Goal: Communication & Community: Answer question/provide support

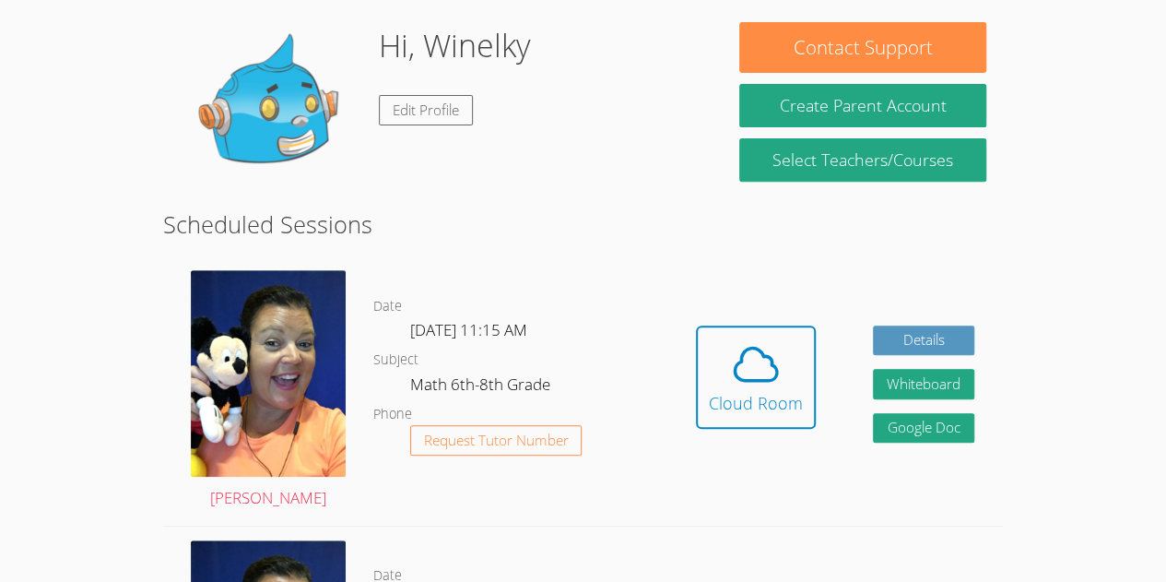
scroll to position [277, 0]
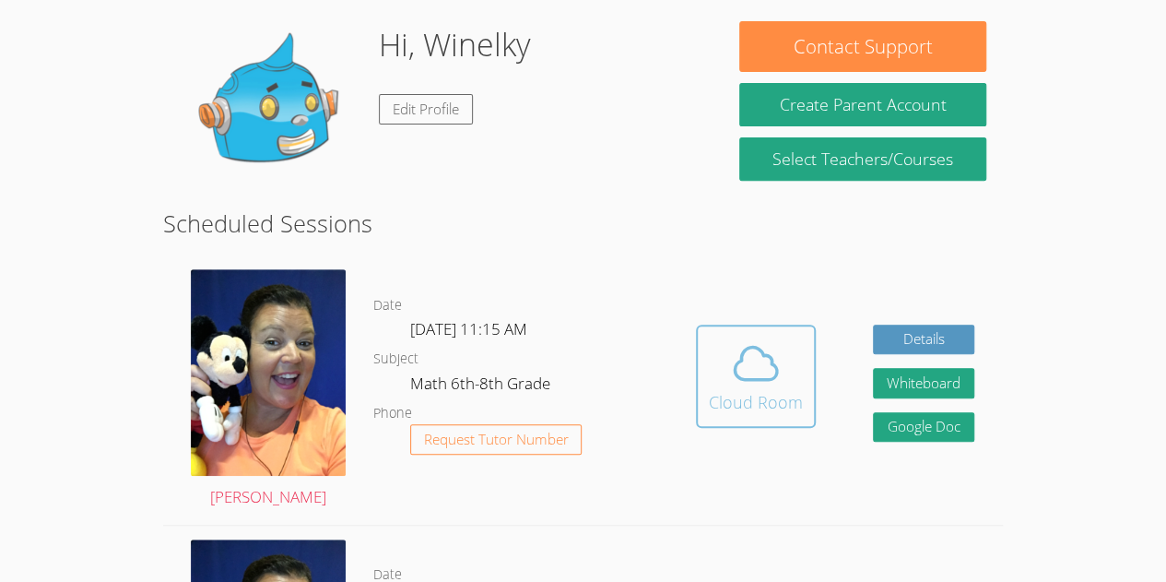
click at [735, 370] on icon at bounding box center [756, 363] width 52 height 52
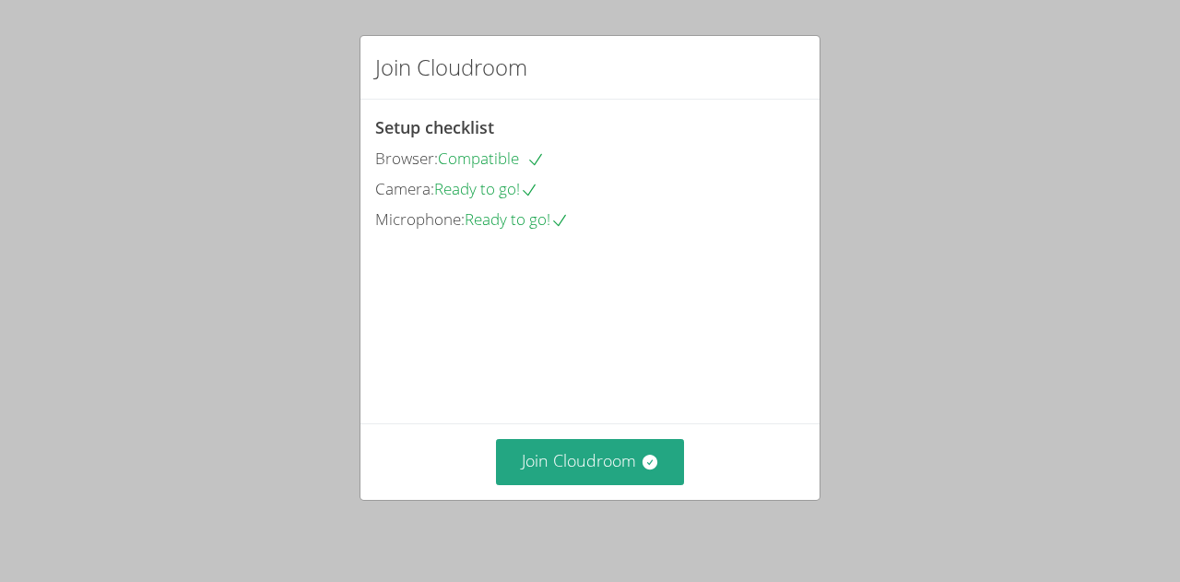
click at [652, 253] on video at bounding box center [513, 317] width 276 height 138
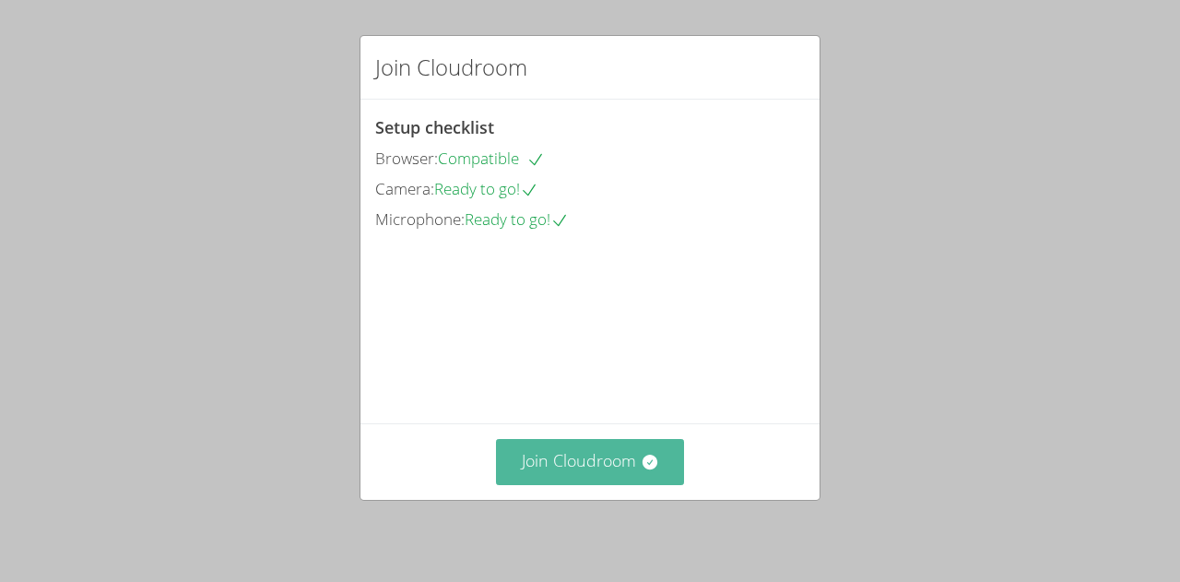
click at [630, 455] on button "Join Cloudroom" at bounding box center [590, 461] width 189 height 45
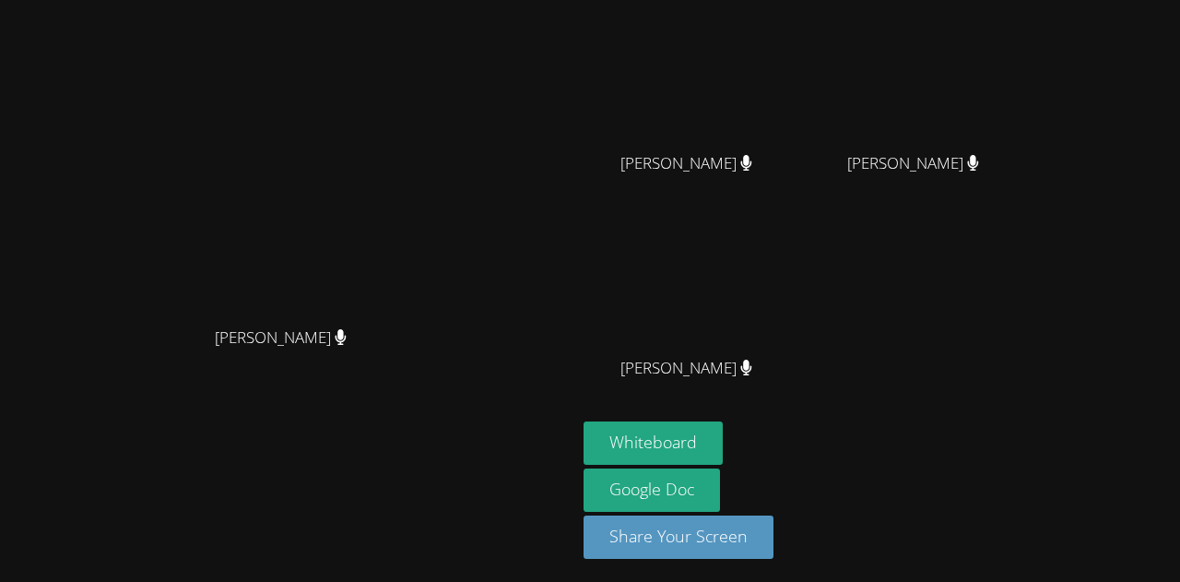
scroll to position [191, 0]
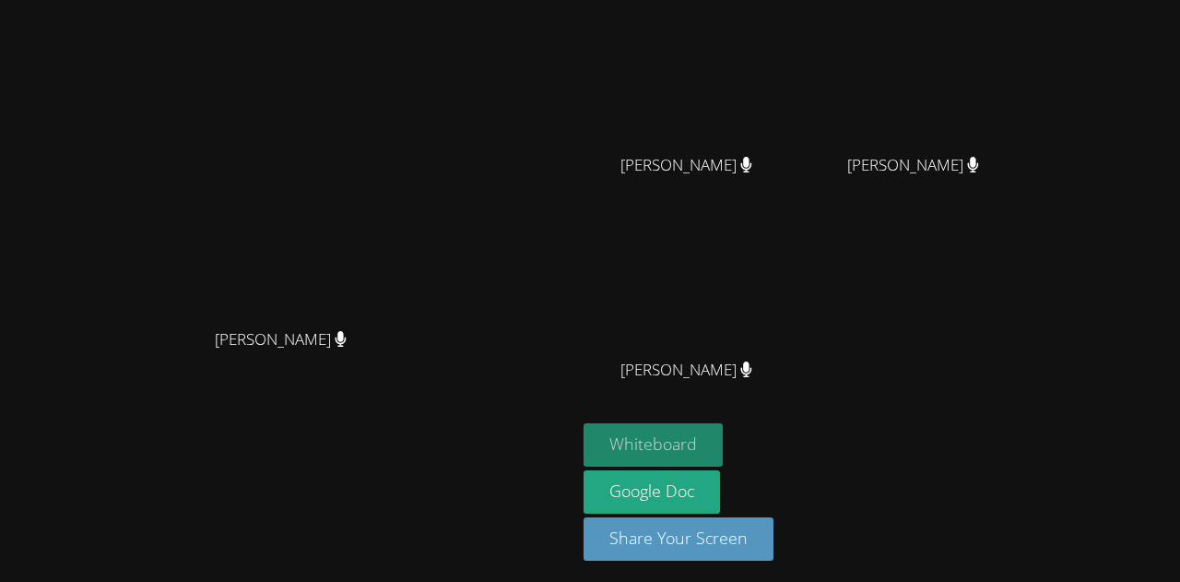
click at [723, 440] on button "Whiteboard" at bounding box center [652, 444] width 139 height 43
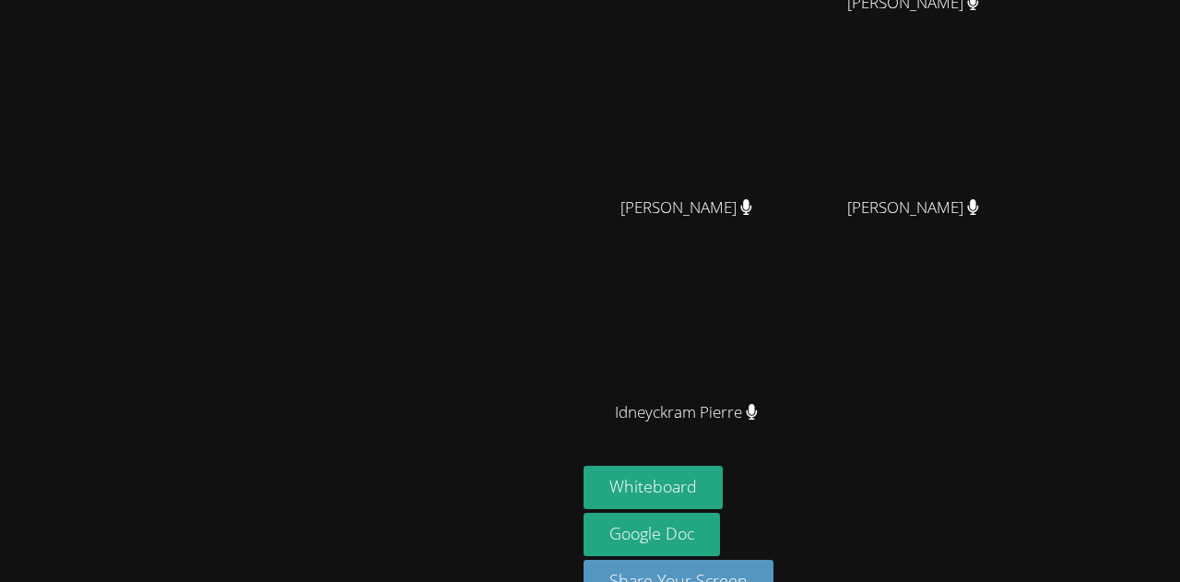
scroll to position [193, 0]
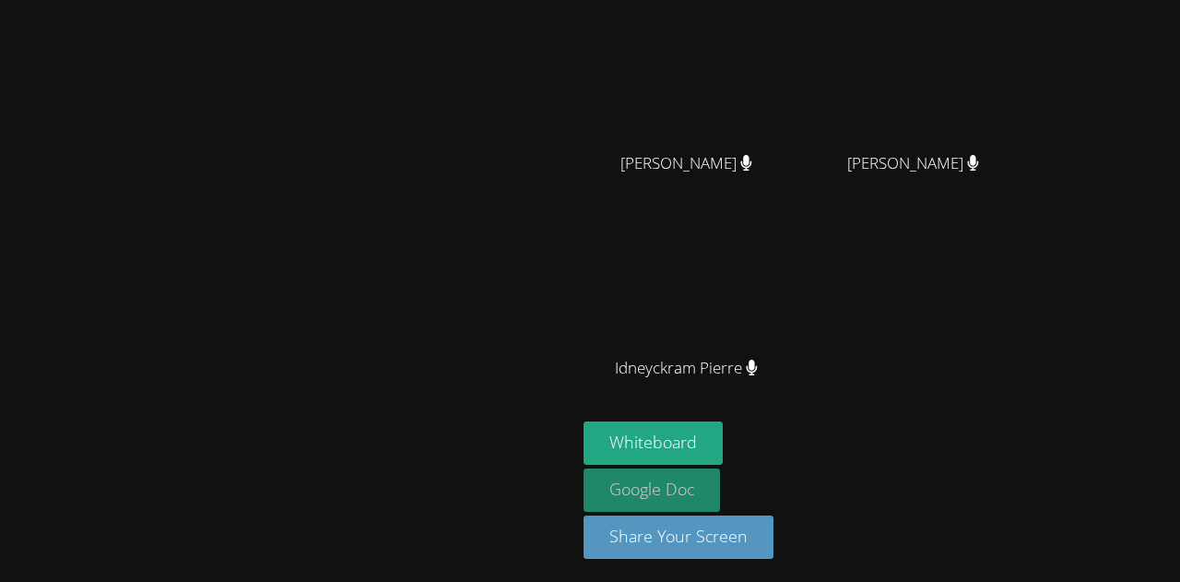
click at [720, 469] on link "Google Doc" at bounding box center [651, 489] width 136 height 43
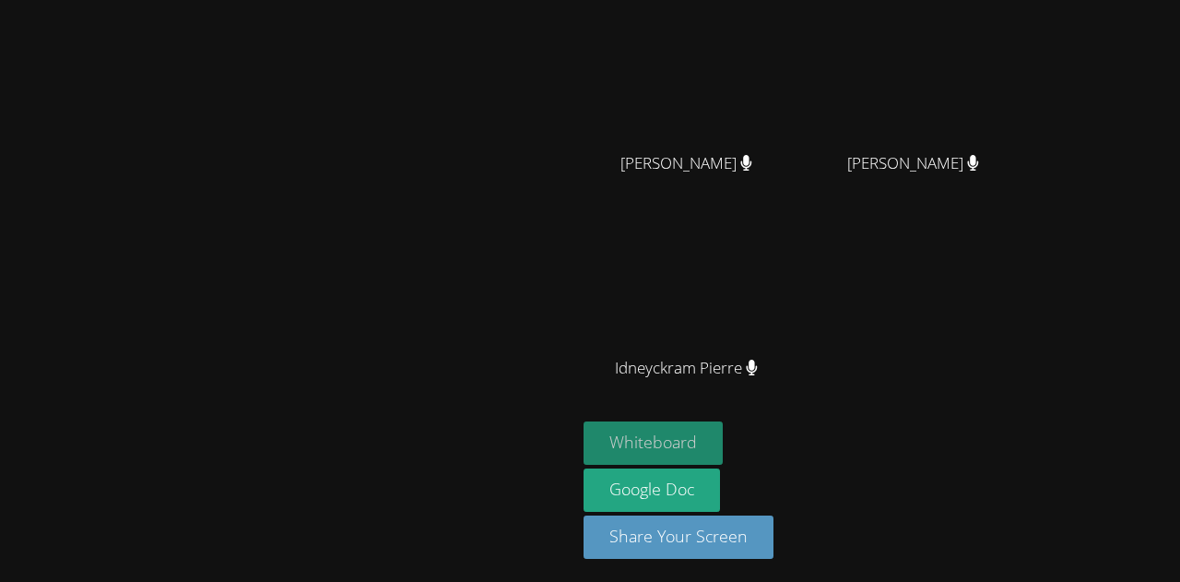
click at [723, 436] on button "Whiteboard" at bounding box center [652, 442] width 139 height 43
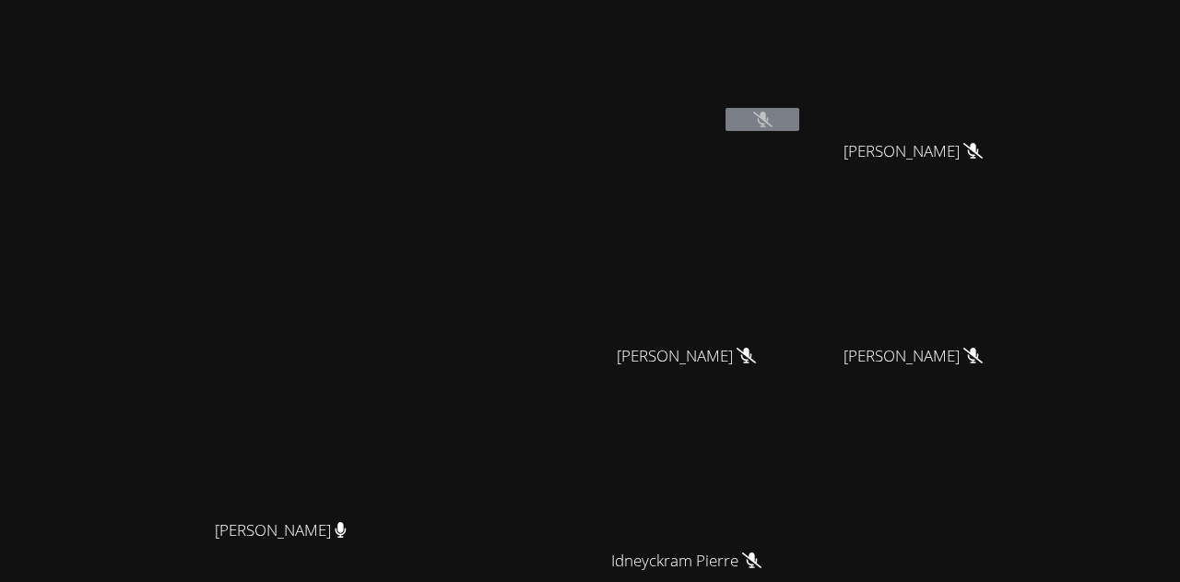
scroll to position [9, 0]
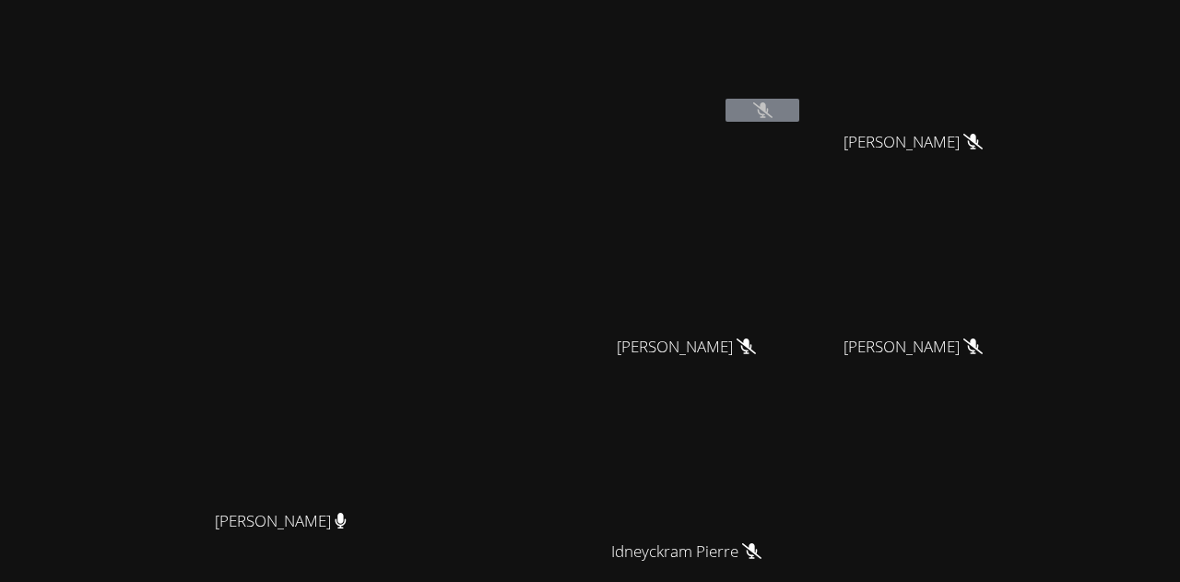
click at [569, 54] on div "Peggy Koutas Peggy Koutas" at bounding box center [287, 379] width 561 height 762
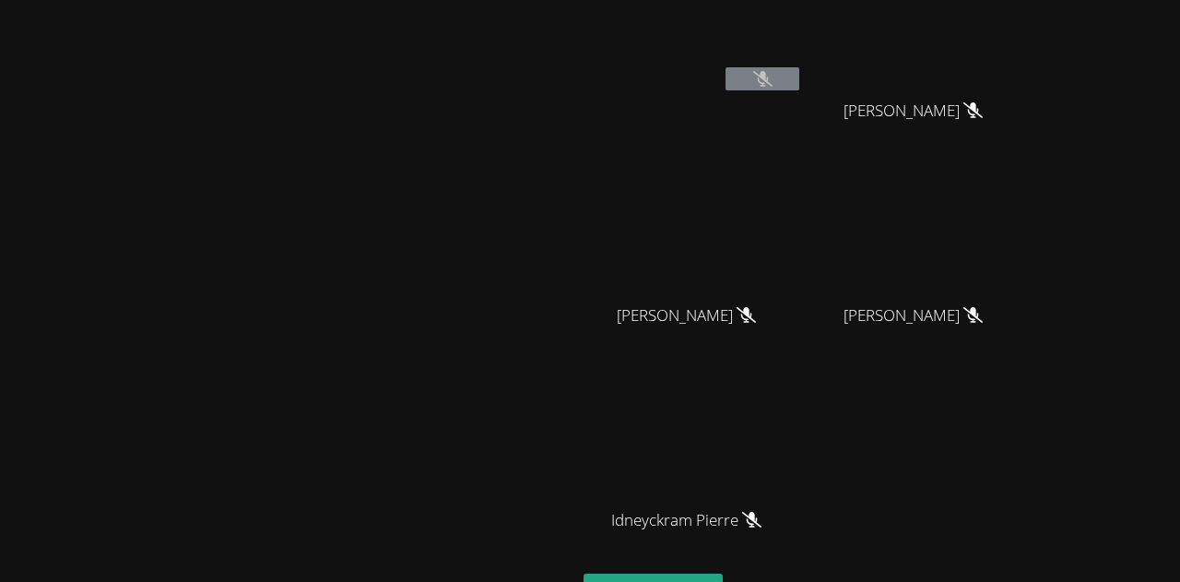
scroll to position [4, 0]
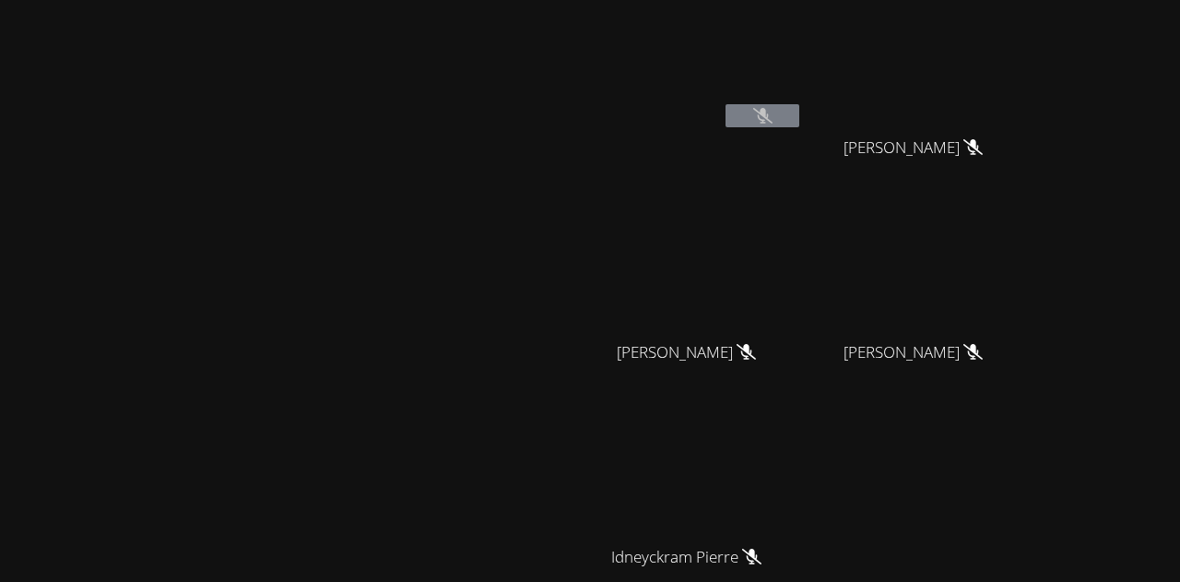
click at [772, 112] on icon at bounding box center [762, 116] width 19 height 16
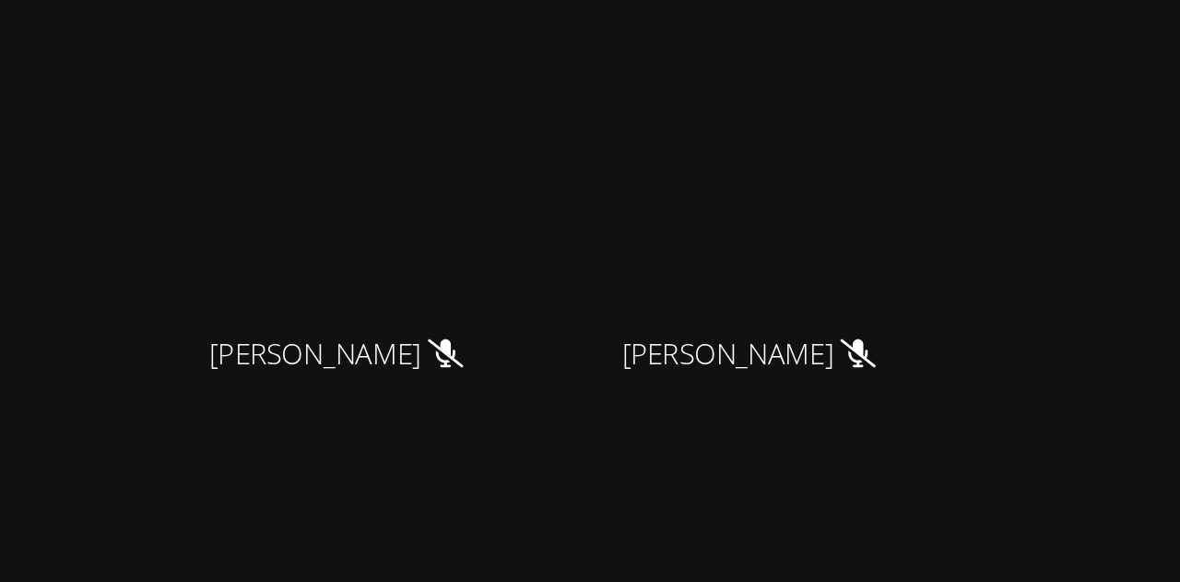
scroll to position [193, 0]
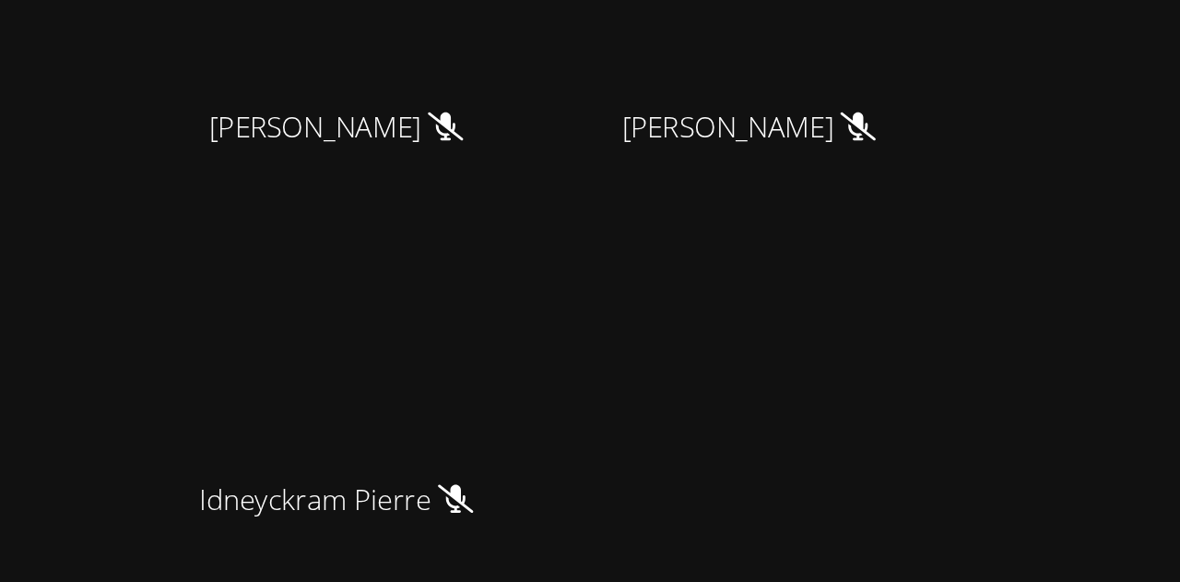
click at [1029, 352] on div "Winelky Thelemaque Rivaldo Jean Rivaldo Jean Delfio Gonzalez Garcia Delfio Gonz…" at bounding box center [806, 118] width 446 height 606
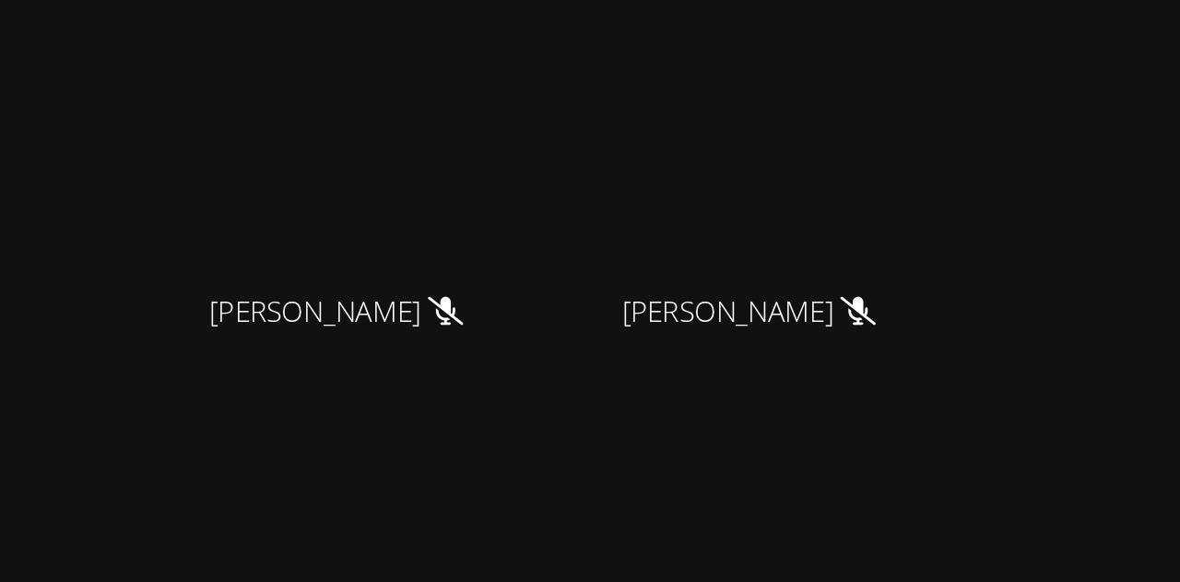
scroll to position [0, 0]
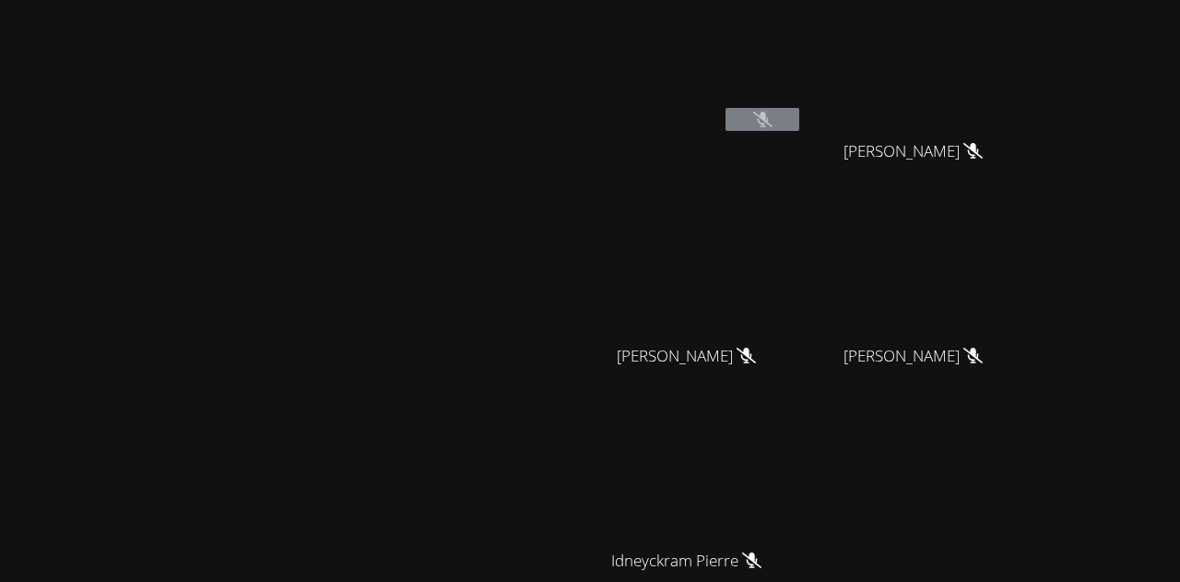
click at [201, 303] on video at bounding box center [288, 352] width 276 height 316
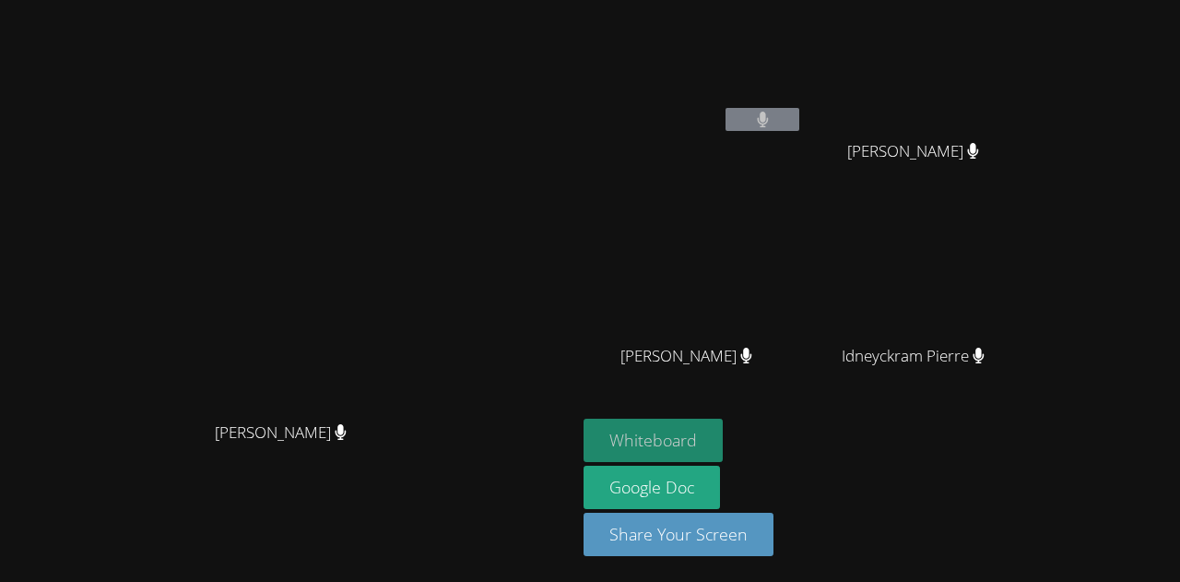
click at [723, 447] on button "Whiteboard" at bounding box center [652, 439] width 139 height 43
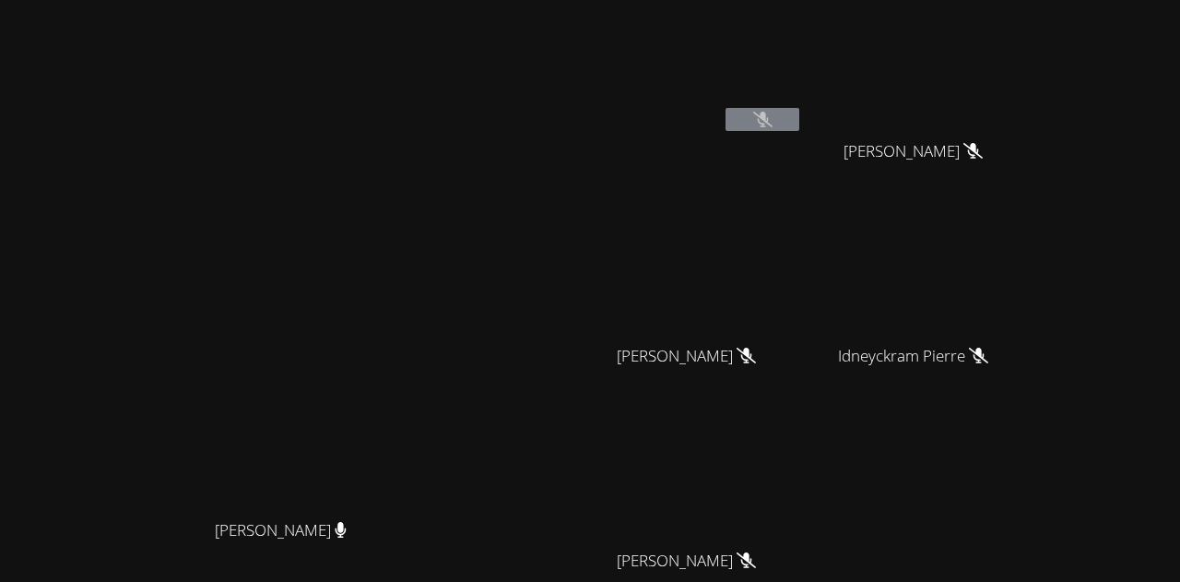
click at [756, 353] on span "Marvens Laloi" at bounding box center [686, 356] width 139 height 27
click at [803, 119] on video at bounding box center [692, 68] width 219 height 123
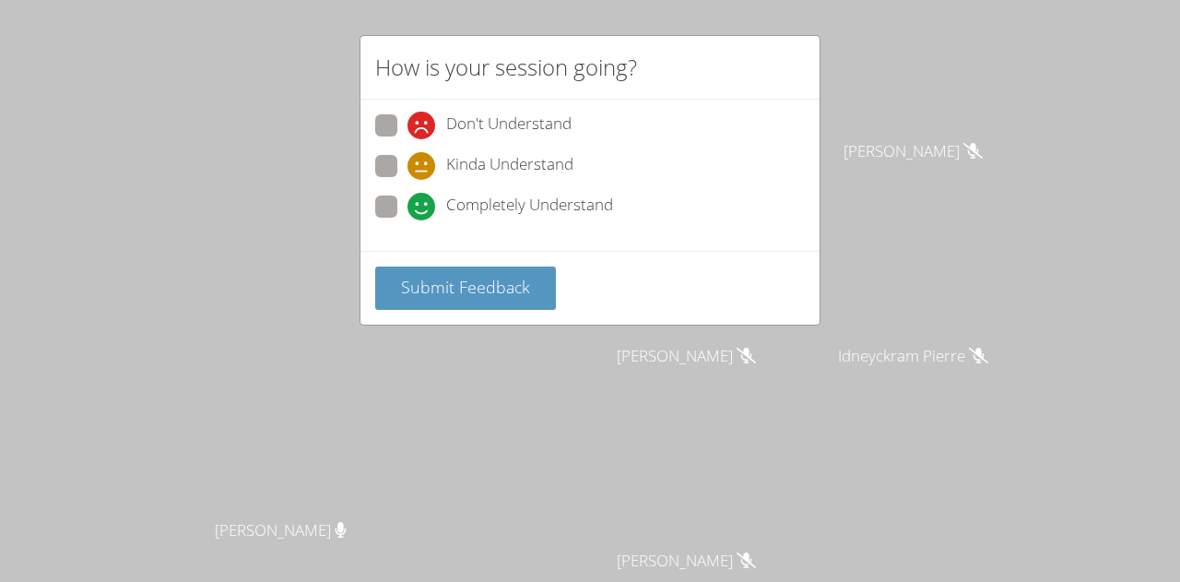
click at [407, 220] on span at bounding box center [407, 220] width 0 height 0
click at [407, 195] on input "Completely Understand" at bounding box center [415, 203] width 16 height 16
radio input "true"
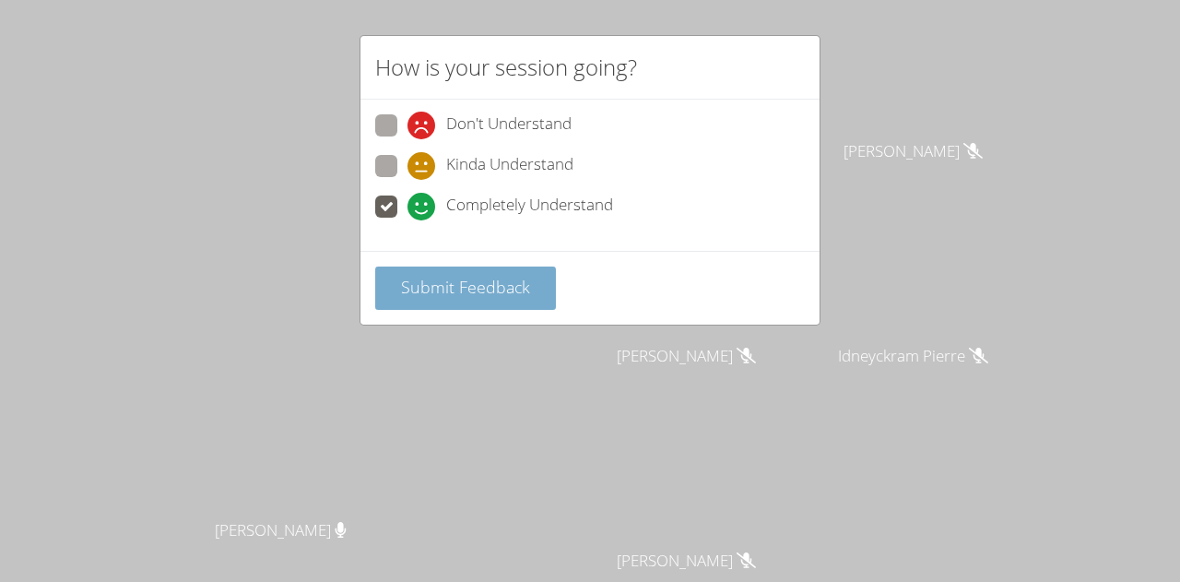
click at [456, 288] on span "Submit Feedback" at bounding box center [465, 287] width 129 height 22
